Goal: Find specific page/section: Find specific page/section

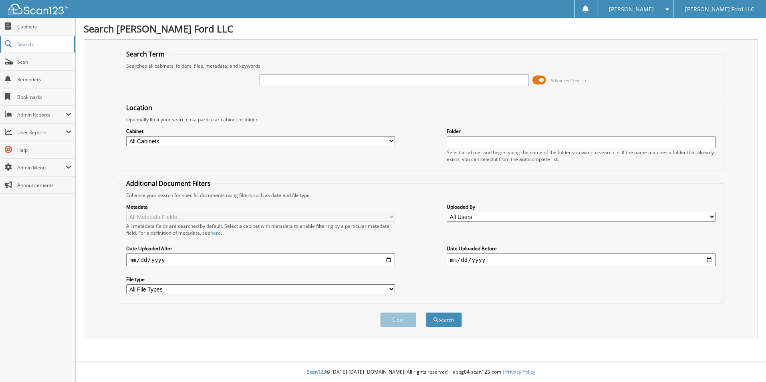
click at [26, 44] on span "Search" at bounding box center [43, 44] width 53 height 7
type input "[PERSON_NAME] LLC"
click at [426, 313] on button "Search" at bounding box center [444, 320] width 36 height 15
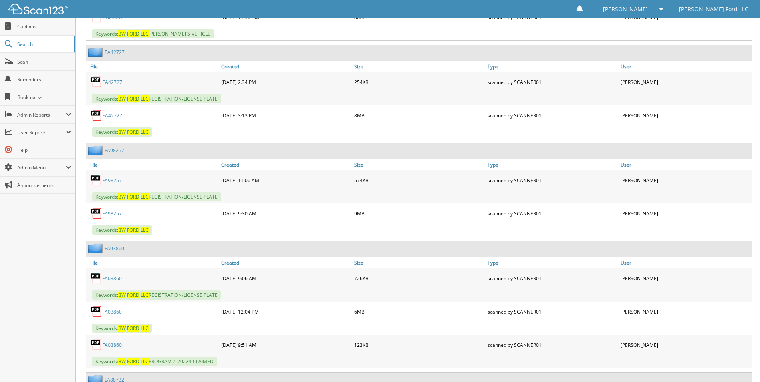
scroll to position [922, 0]
click at [115, 277] on link "FA03860" at bounding box center [112, 278] width 20 height 7
click at [115, 279] on link "FA03860" at bounding box center [112, 278] width 20 height 7
click at [21, 42] on span "Search" at bounding box center [43, 44] width 53 height 7
